Goal: Information Seeking & Learning: Check status

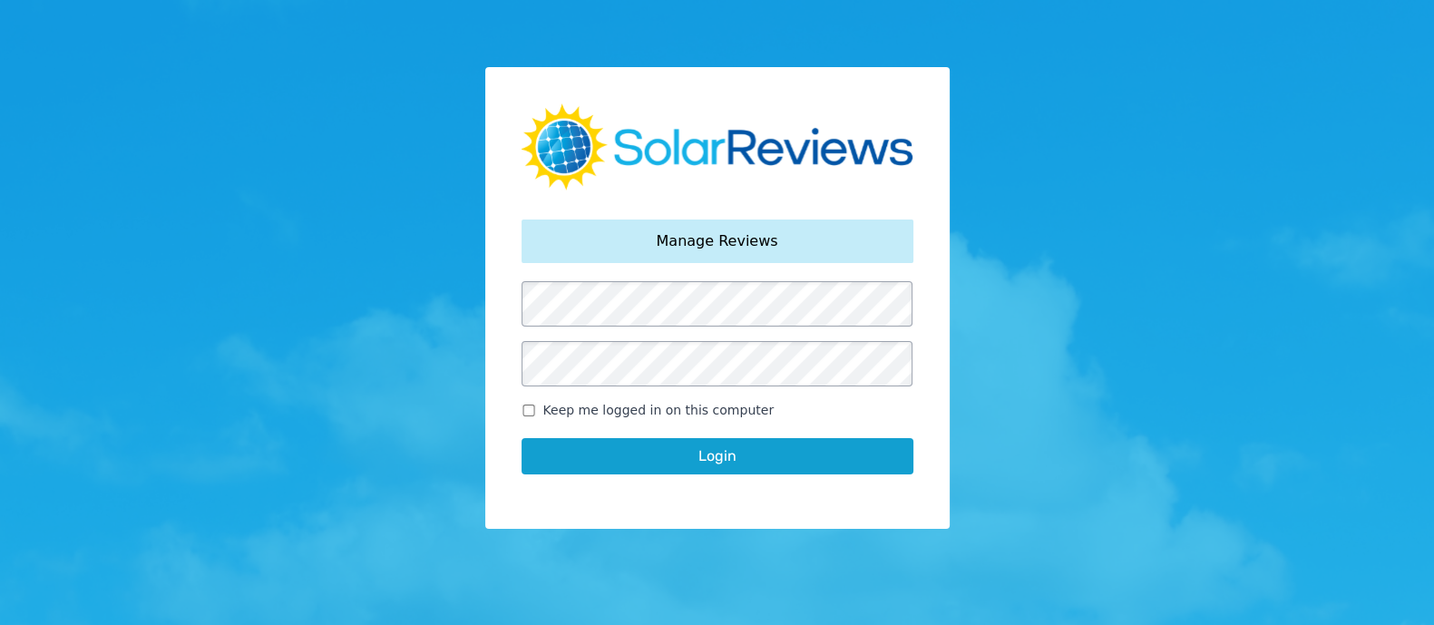
click at [717, 451] on button "Login" at bounding box center [718, 456] width 392 height 36
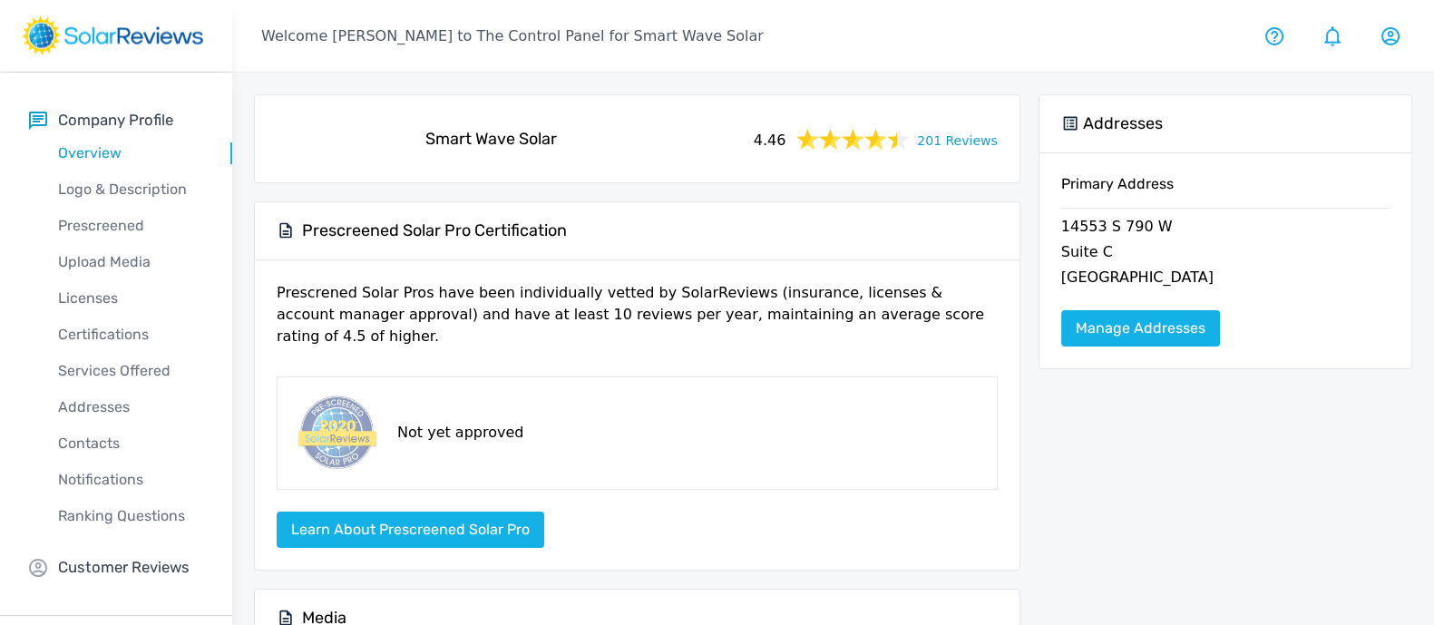
click at [961, 140] on link "201 Reviews" at bounding box center [957, 139] width 80 height 23
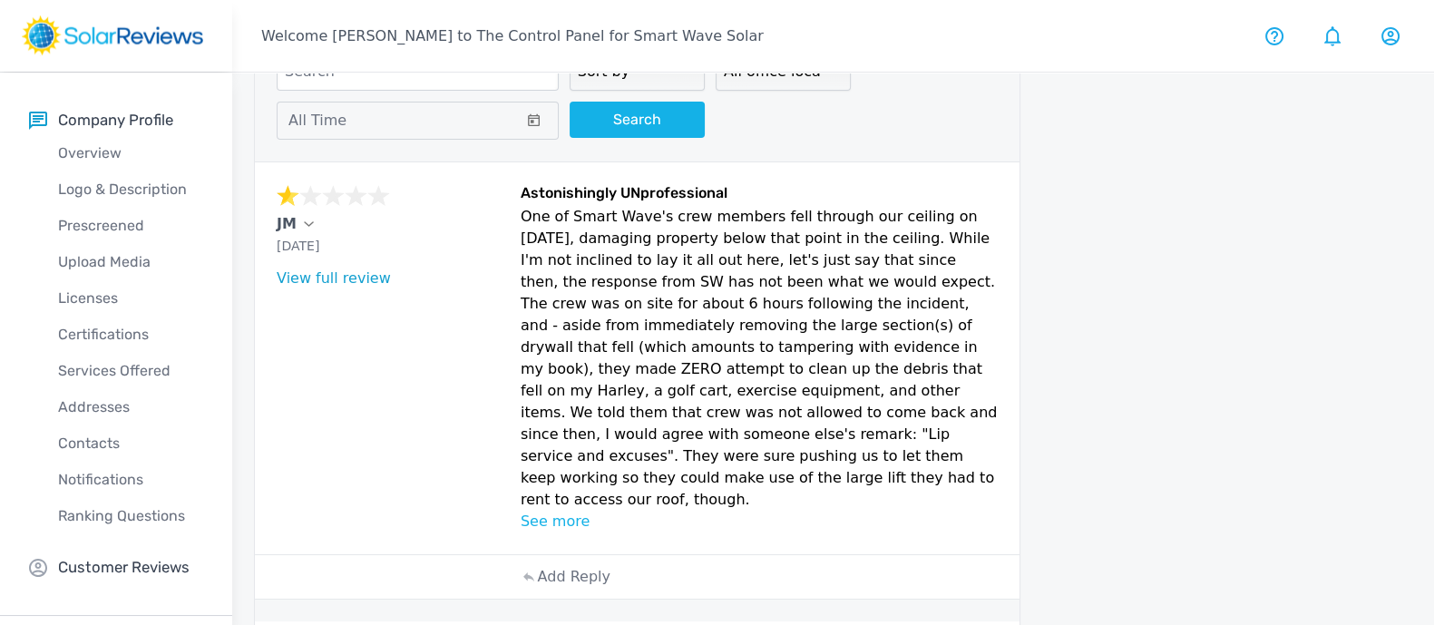
scroll to position [54, 0]
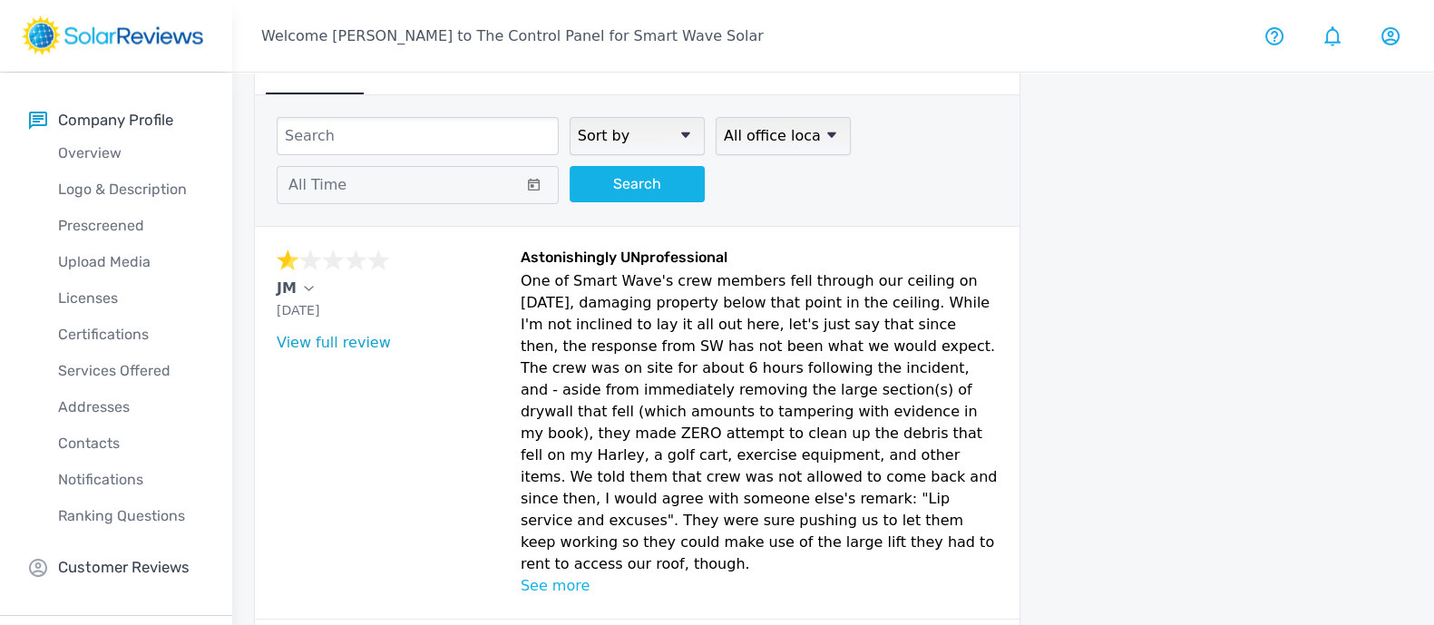
click at [685, 133] on icon at bounding box center [685, 134] width 9 height 5
click at [685, 133] on select "Sort by newest oldest Rating: highest to lowest Rating: lowest to highest" at bounding box center [637, 136] width 135 height 38
click at [684, 132] on icon at bounding box center [685, 135] width 9 height 6
click at [684, 131] on select "Sort by newest oldest Rating: highest to lowest Rating: lowest to highest" at bounding box center [637, 136] width 135 height 38
click at [684, 132] on icon at bounding box center [685, 135] width 9 height 6
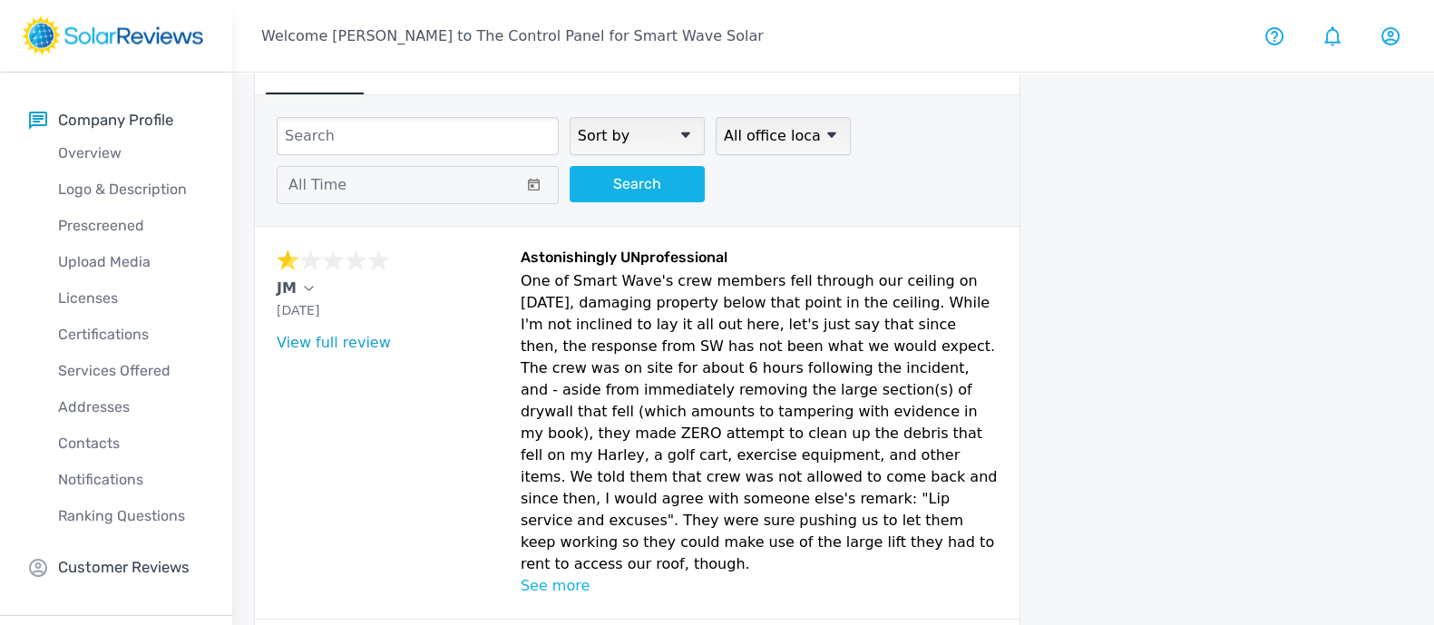
click at [684, 131] on select "Sort by newest oldest Rating: highest to lowest Rating: lowest to highest" at bounding box center [637, 136] width 135 height 38
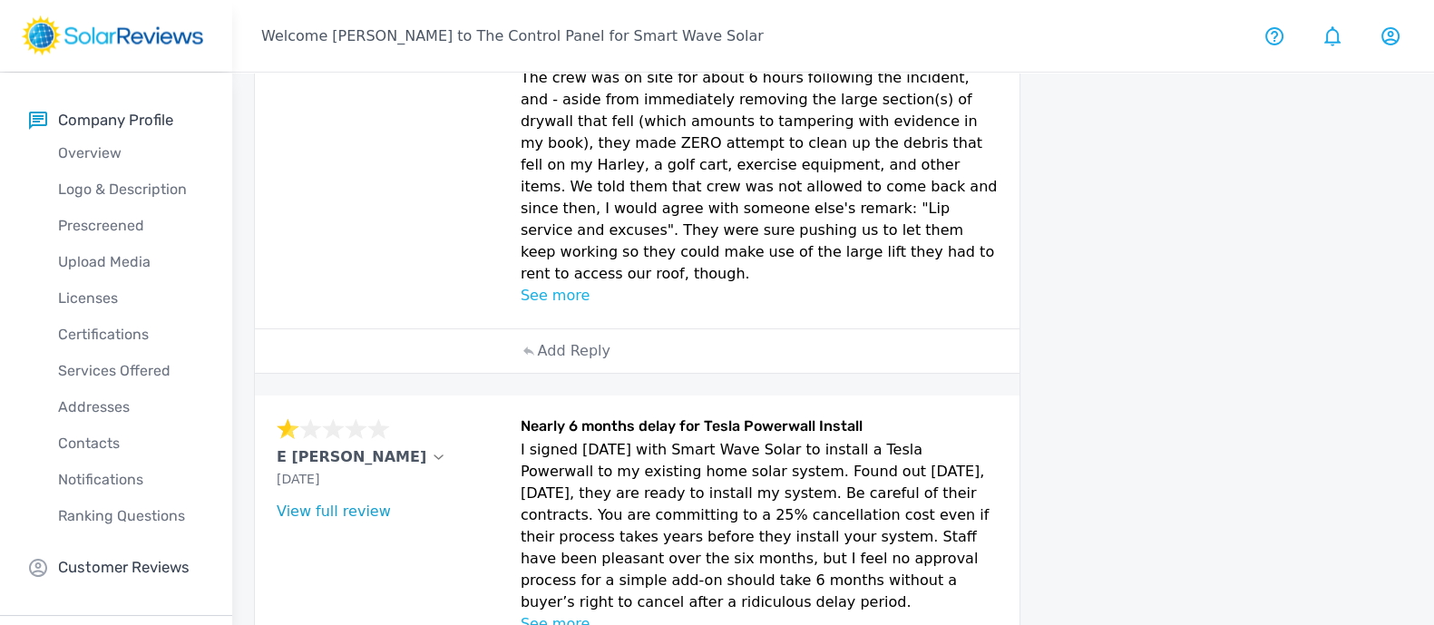
scroll to position [0, 0]
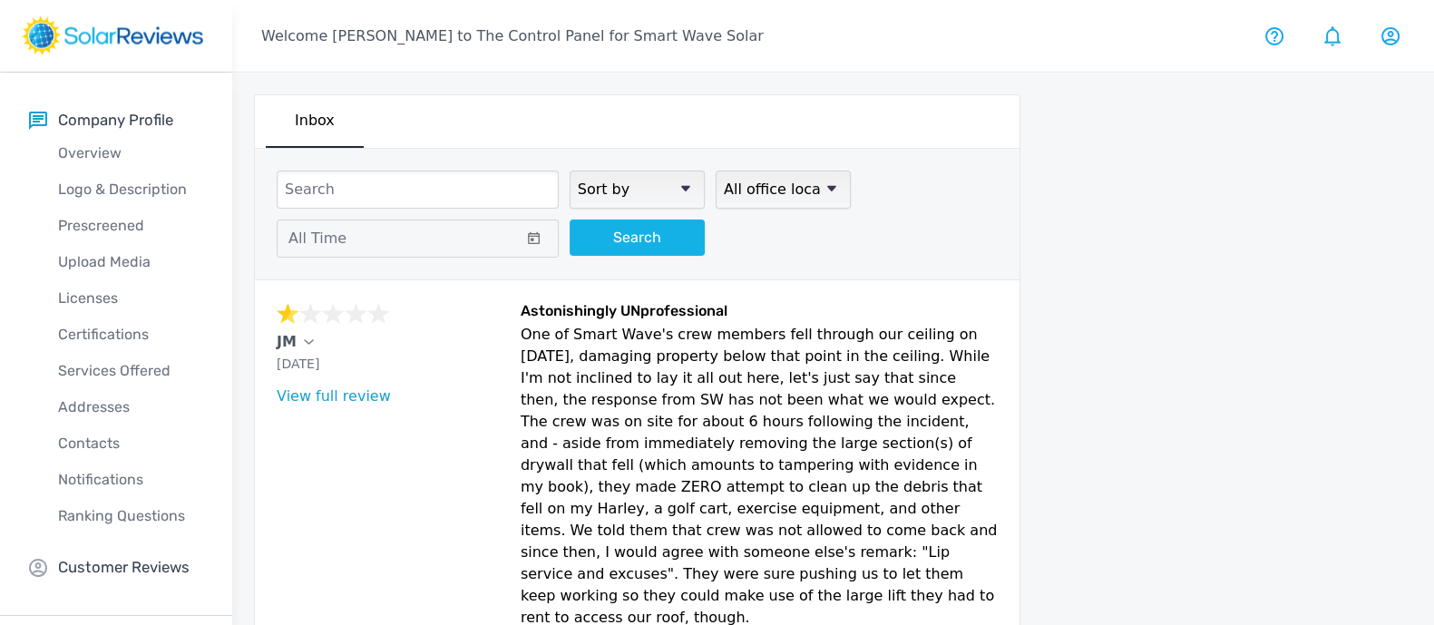
click at [830, 187] on icon at bounding box center [831, 188] width 9 height 5
click at [830, 187] on select "All office locations Headquarters [GEOGRAPHIC_DATA] [GEOGRAPHIC_DATA]" at bounding box center [783, 190] width 135 height 38
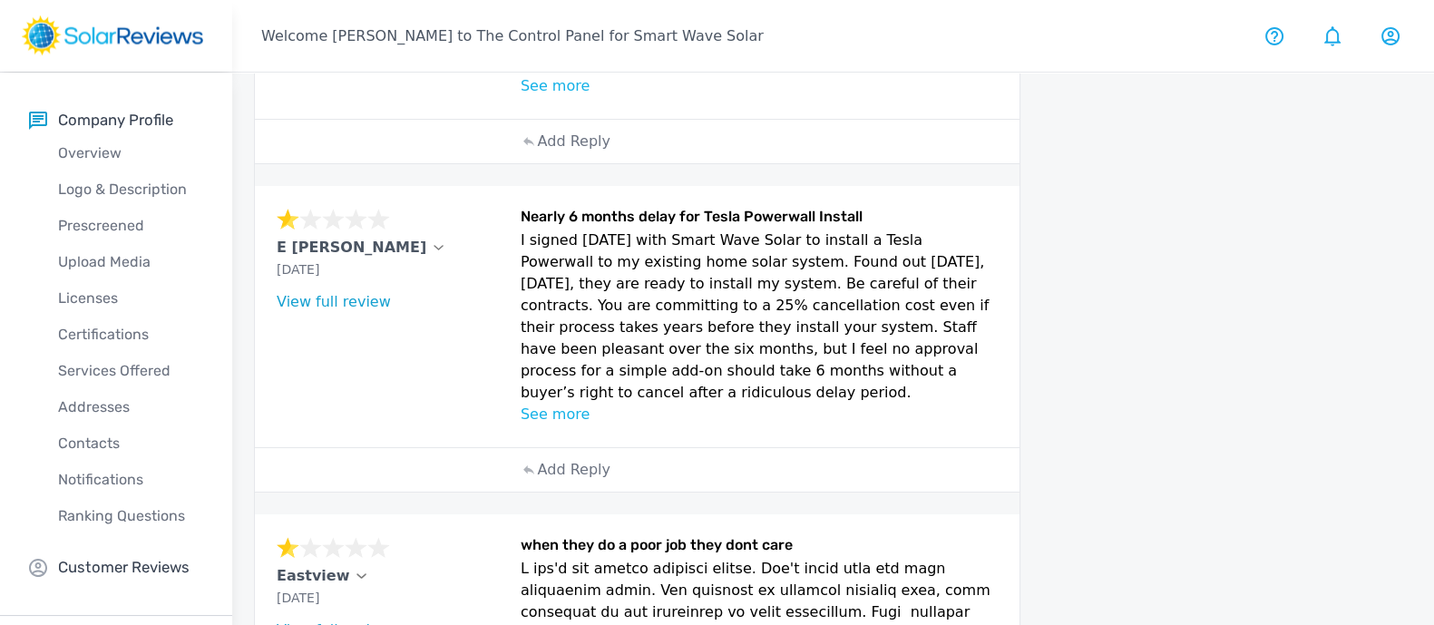
scroll to position [567, 0]
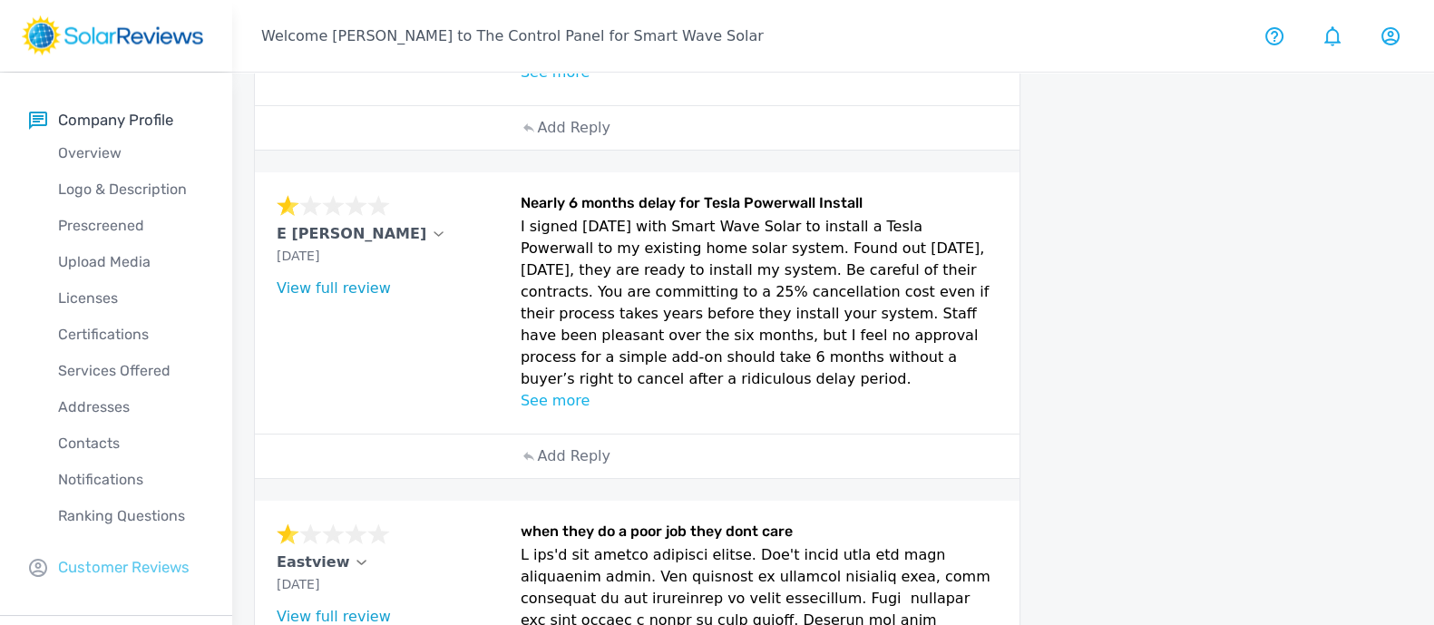
click at [113, 562] on p "Customer Reviews" at bounding box center [124, 567] width 132 height 23
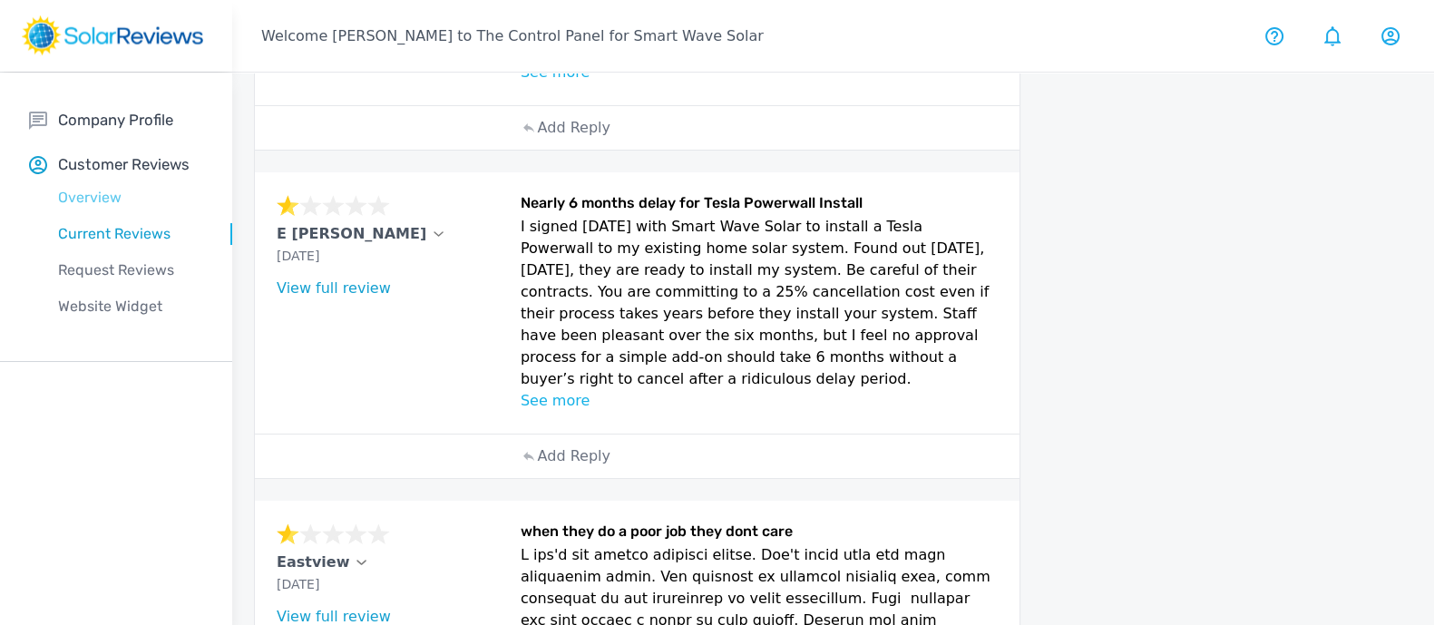
click at [100, 198] on p "Overview" at bounding box center [130, 198] width 203 height 22
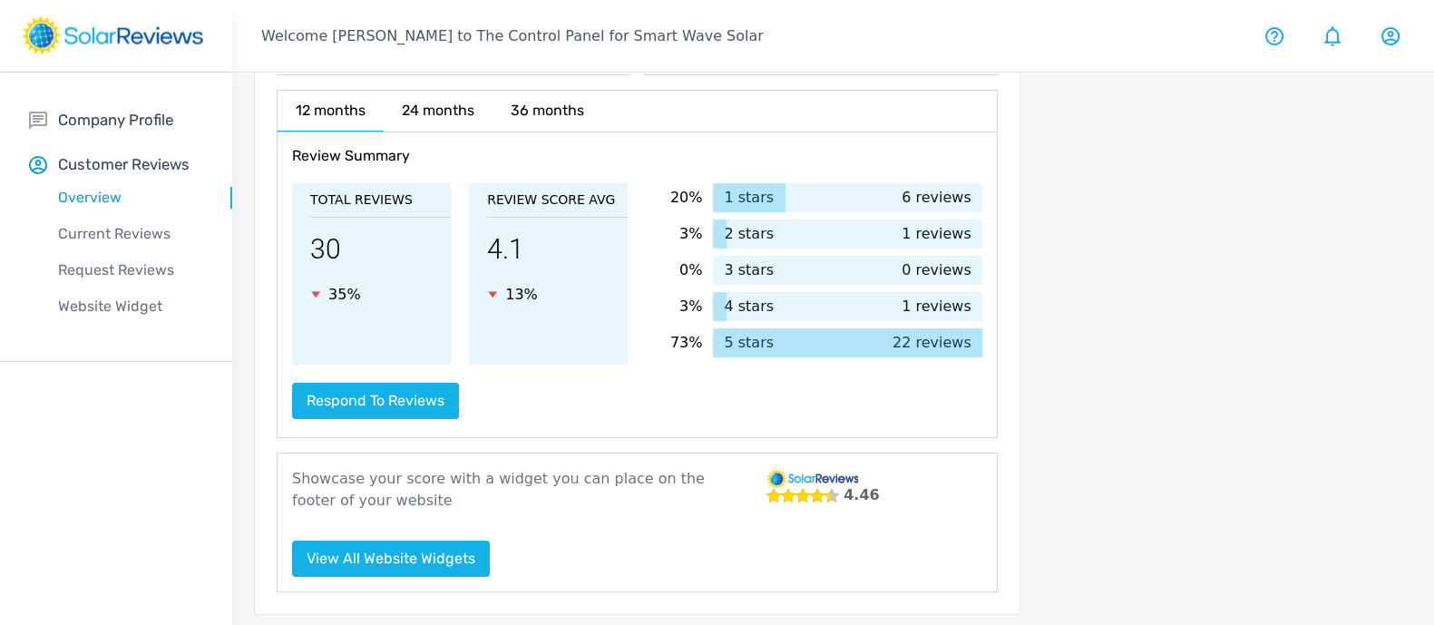
scroll to position [347, 0]
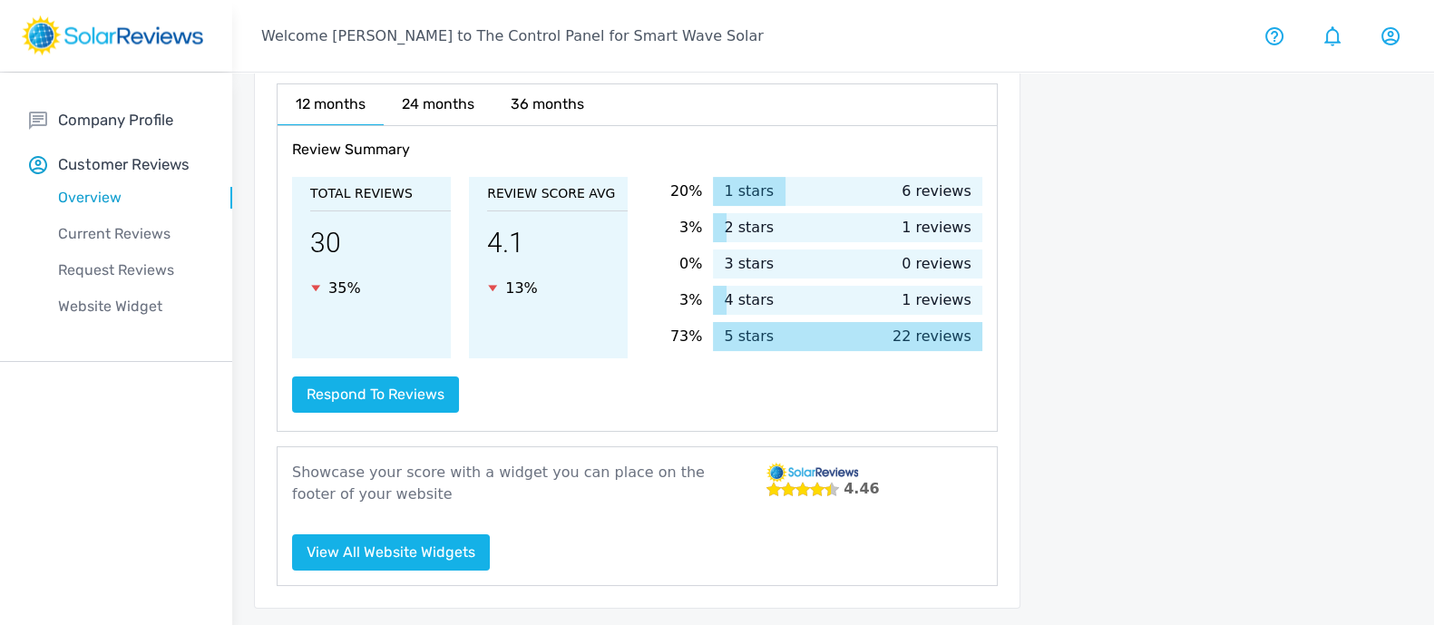
click at [944, 184] on p "6 reviews" at bounding box center [942, 192] width 81 height 22
click at [929, 185] on p "6 reviews" at bounding box center [942, 192] width 81 height 22
click at [754, 189] on div at bounding box center [749, 191] width 73 height 29
